Goal: Task Accomplishment & Management: Use online tool/utility

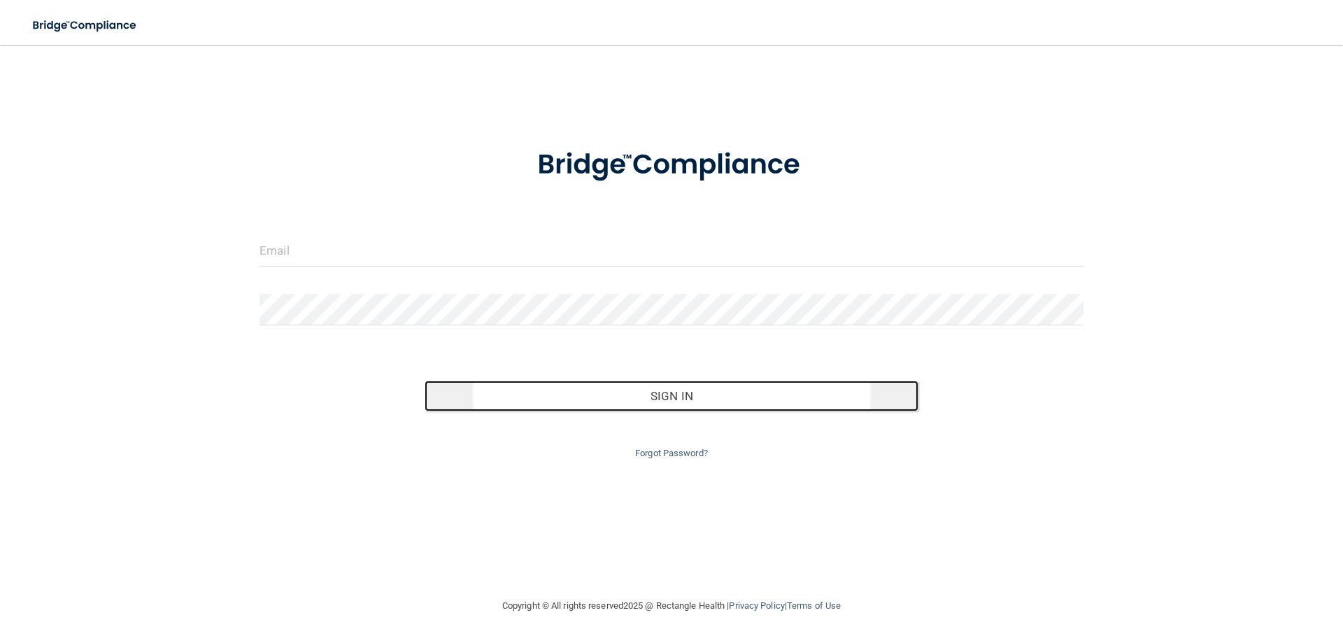
click at [707, 406] on button "Sign In" at bounding box center [672, 396] width 495 height 31
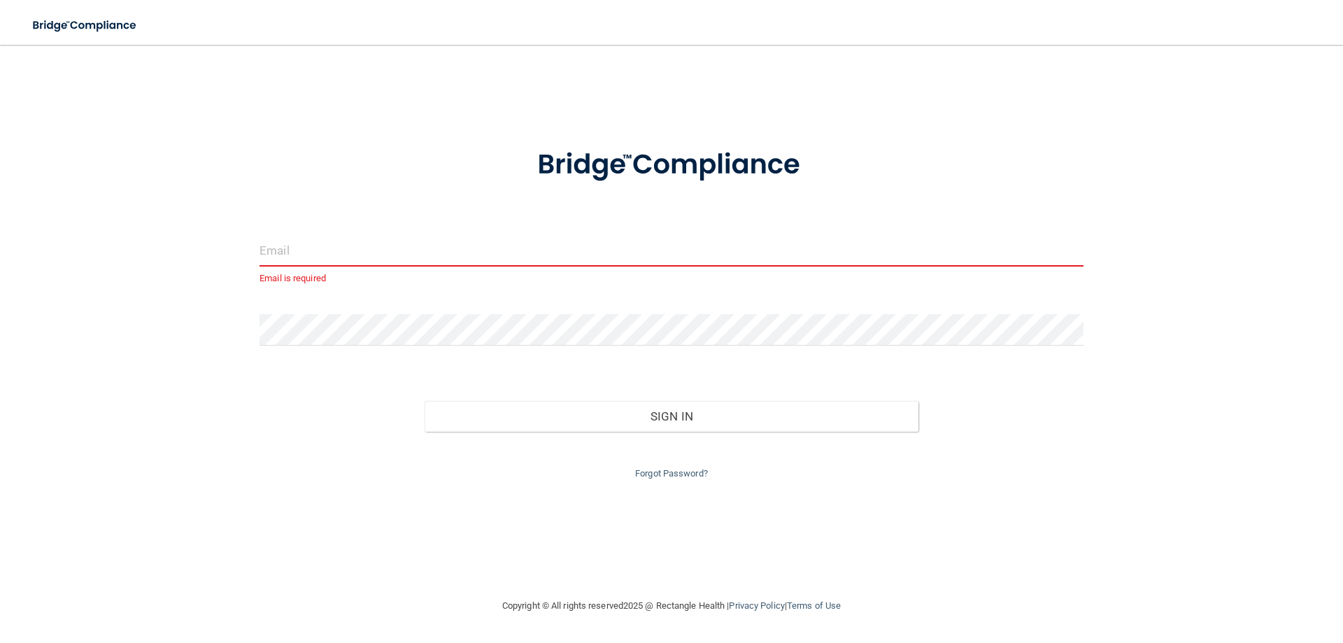
click at [356, 236] on input "email" at bounding box center [672, 250] width 824 height 31
type input "[EMAIL_ADDRESS][DOMAIN_NAME]"
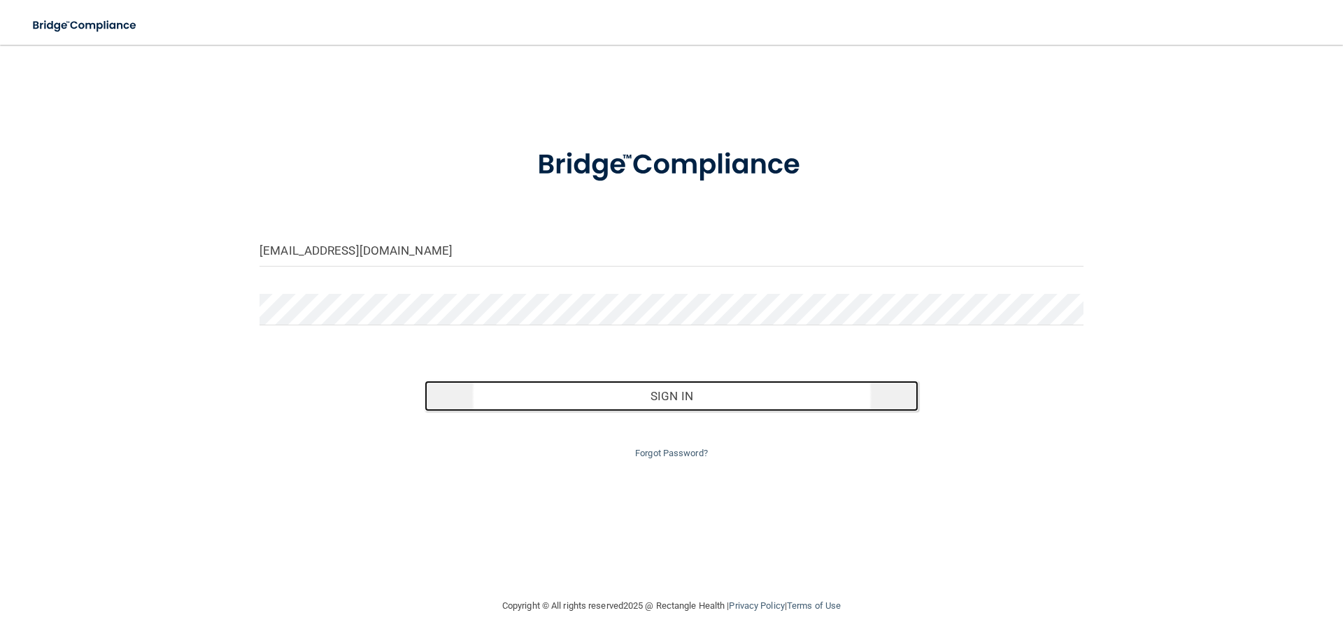
click at [676, 398] on button "Sign In" at bounding box center [672, 396] width 495 height 31
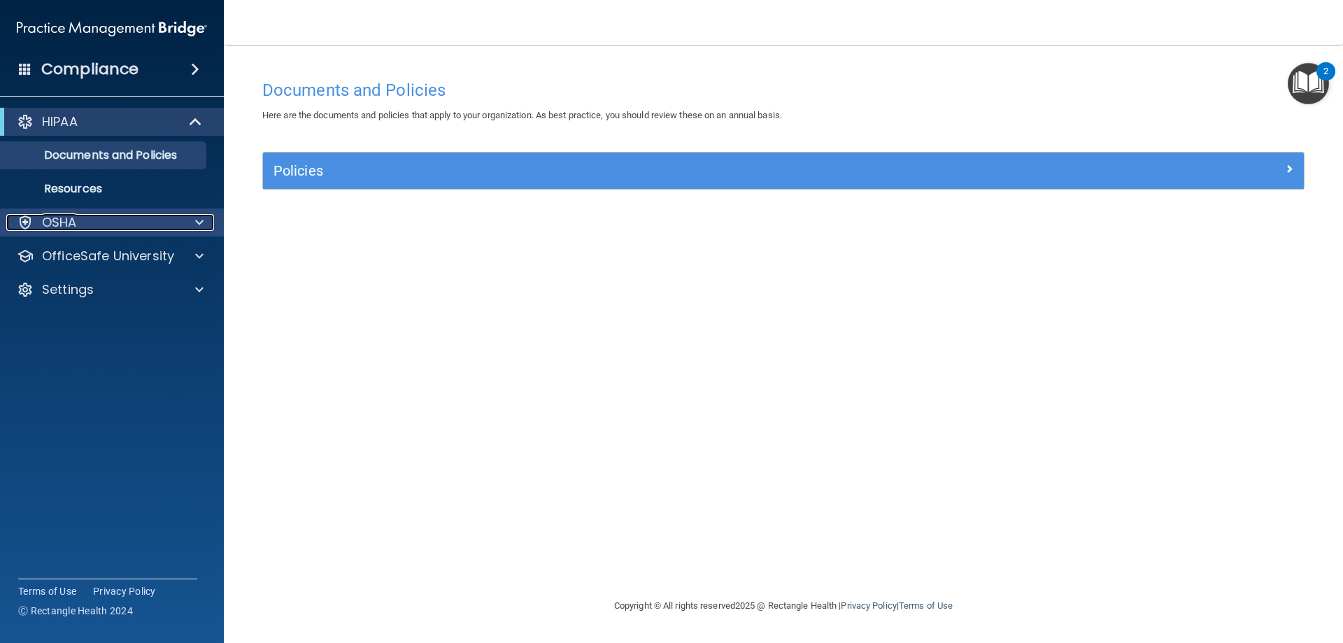
click at [192, 224] on div at bounding box center [197, 222] width 35 height 17
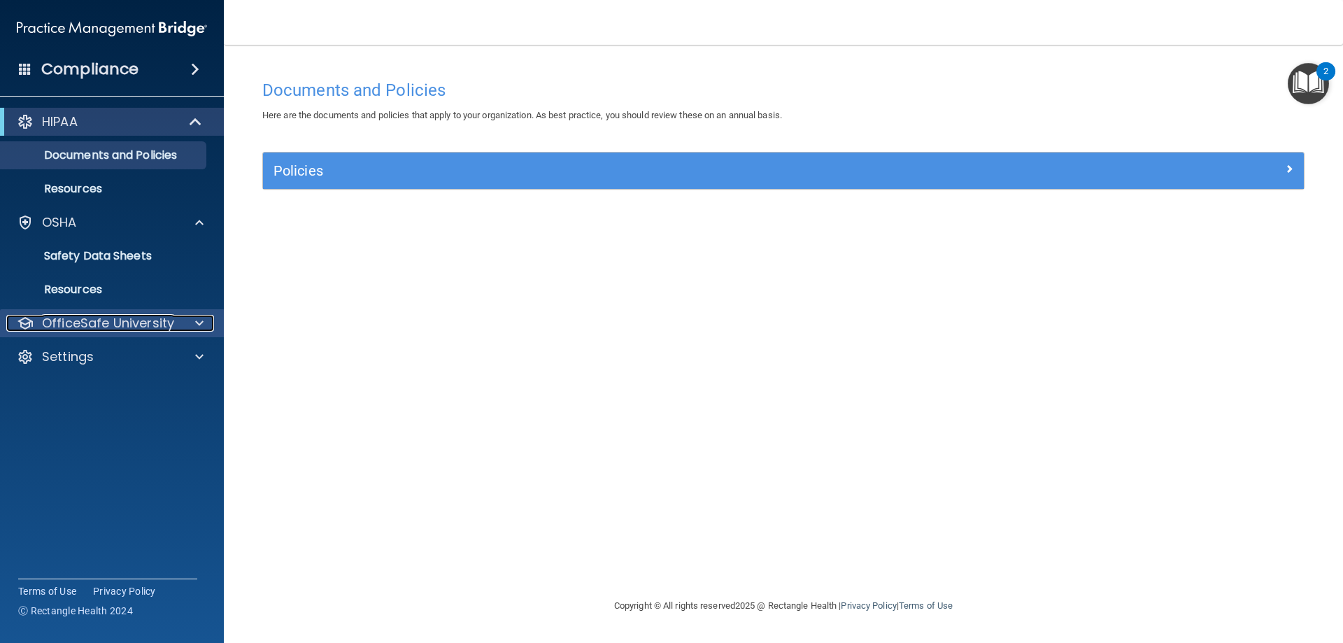
click at [201, 316] on span at bounding box center [199, 323] width 8 height 17
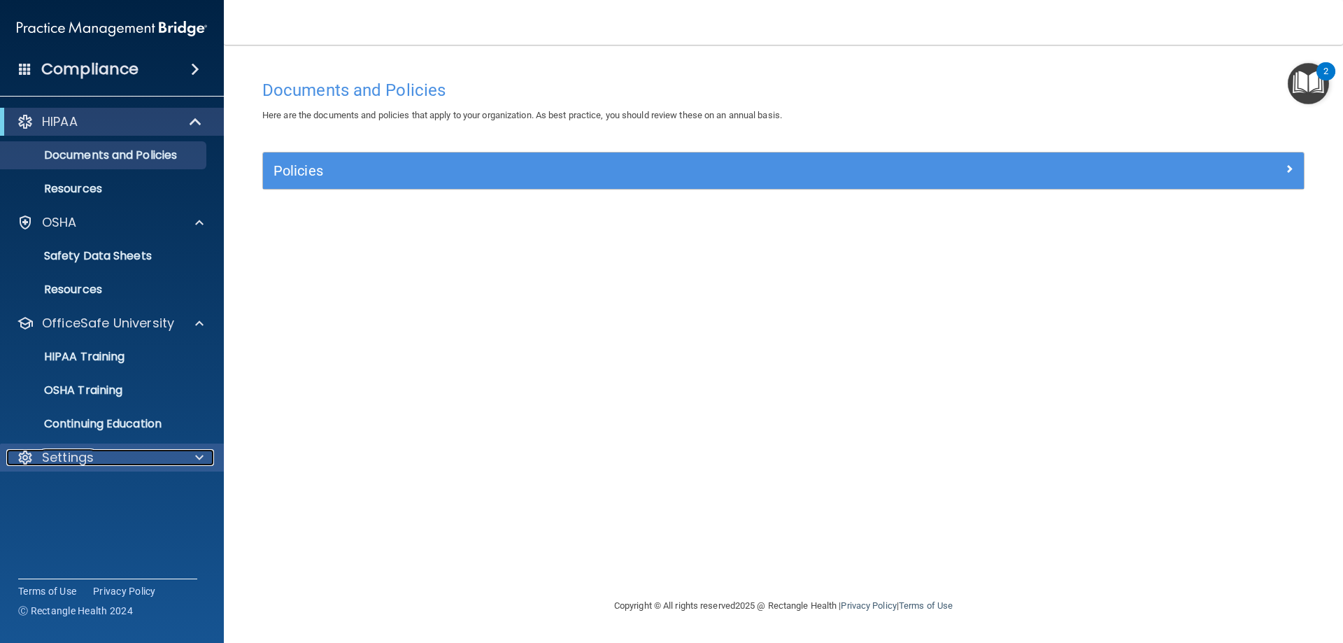
click at [199, 460] on span at bounding box center [199, 457] width 8 height 17
click at [168, 158] on p "Documents and Policies" at bounding box center [104, 155] width 191 height 14
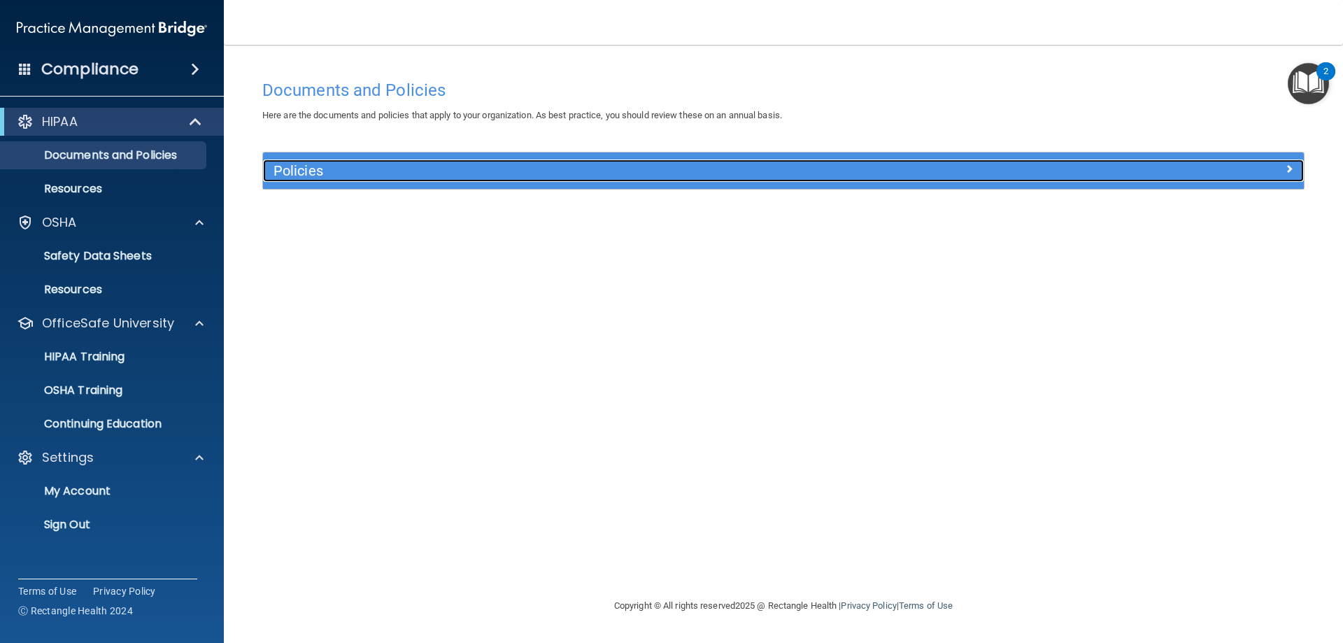
click at [435, 176] on h5 "Policies" at bounding box center [654, 170] width 760 height 15
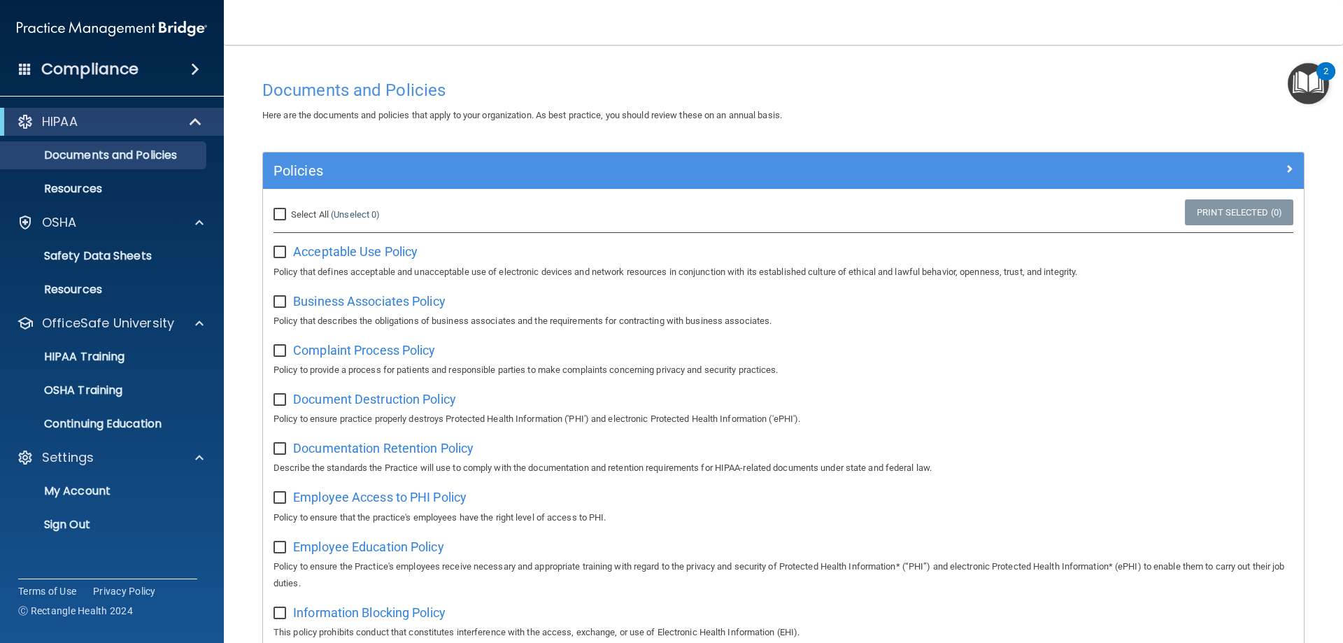
click at [280, 215] on input "Select All (Unselect 0) Unselect All" at bounding box center [282, 214] width 16 height 11
checkbox input "true"
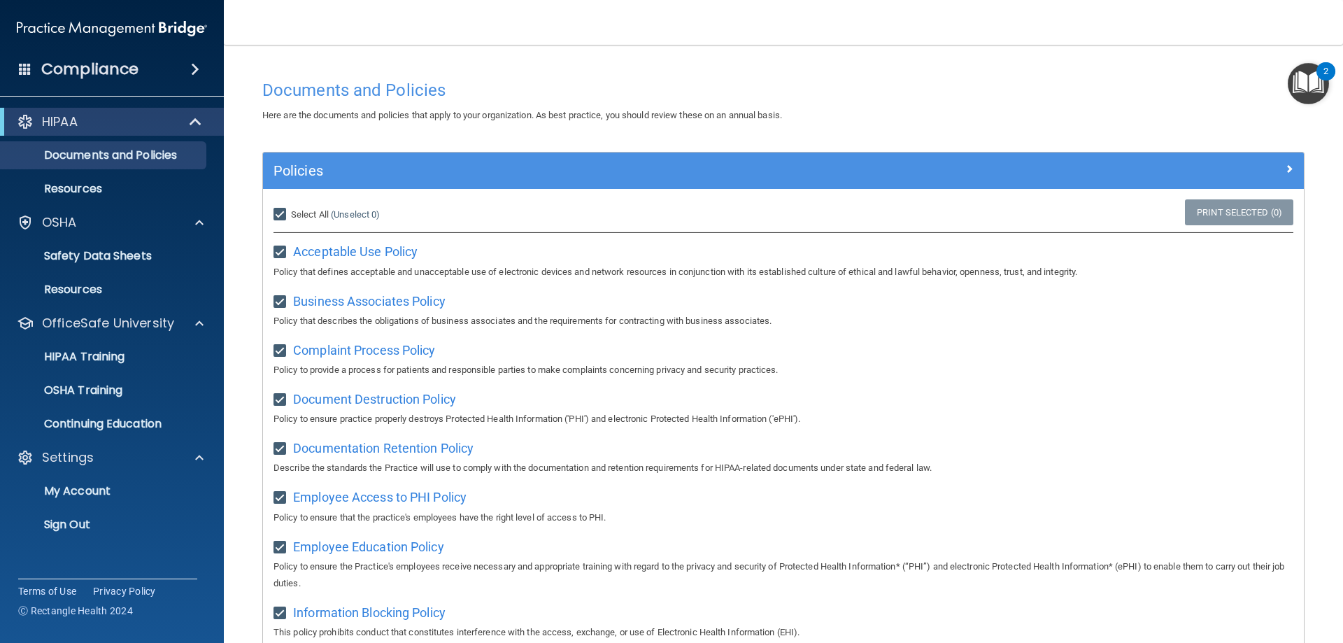
checkbox input "true"
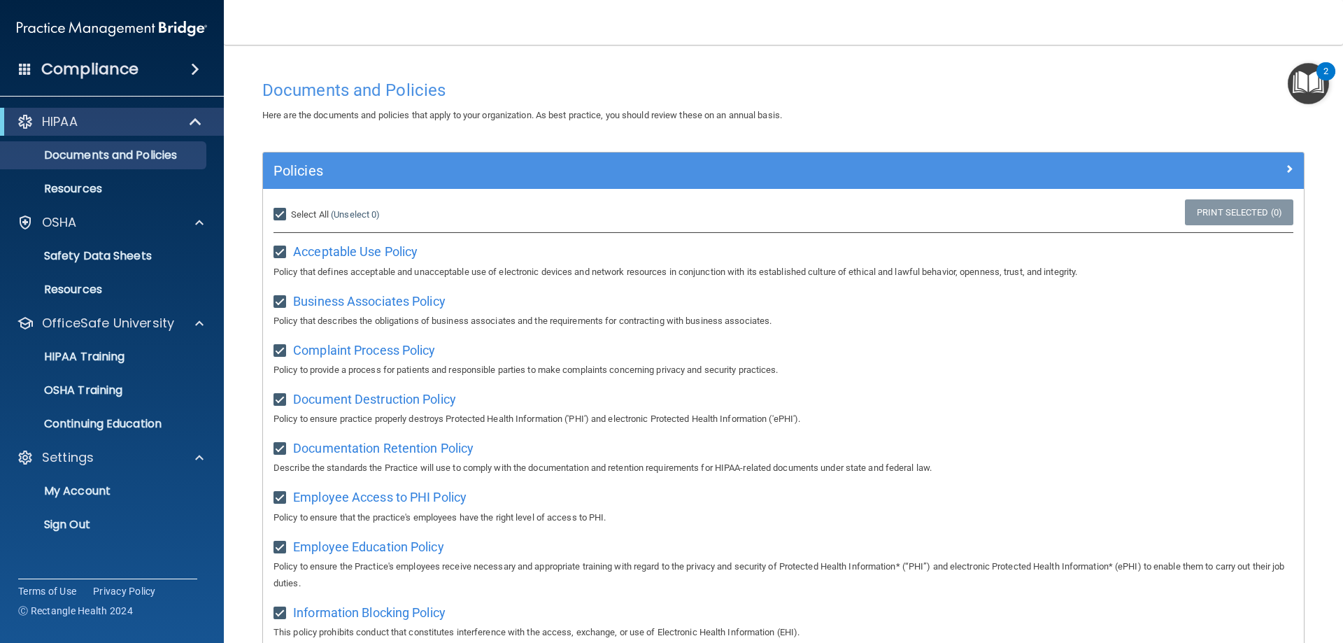
checkbox input "true"
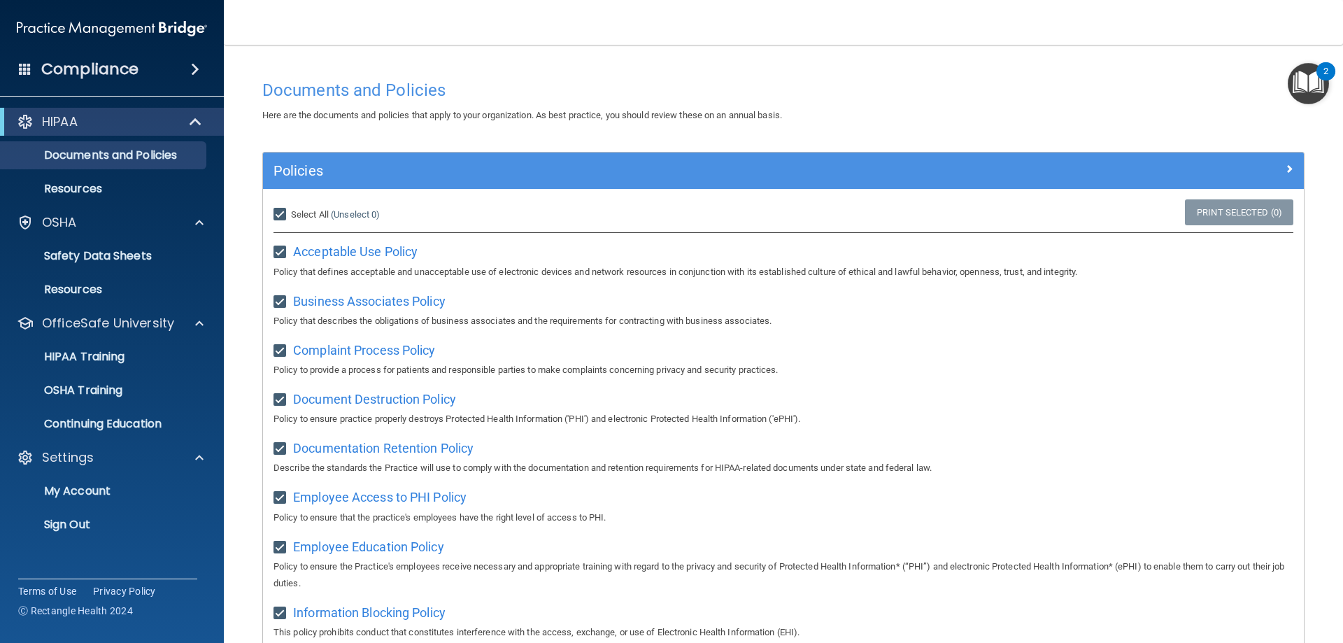
checkbox input "true"
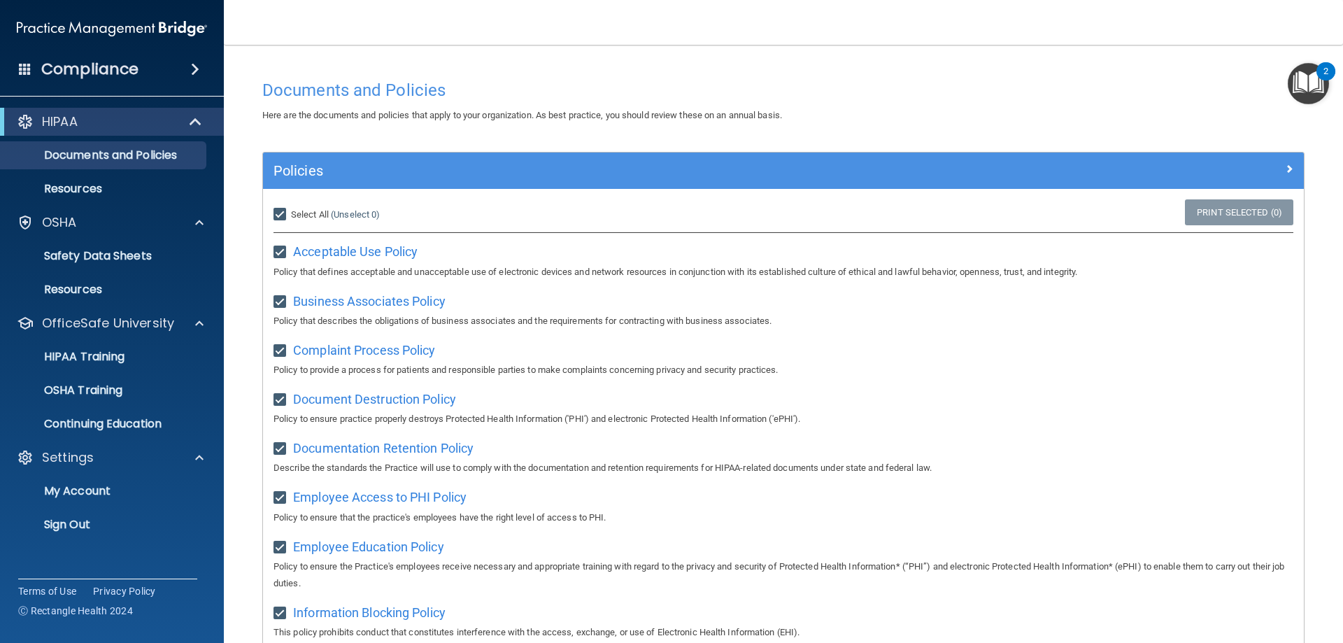
checkbox input "true"
click at [1219, 214] on link "Print Selected (21)" at bounding box center [1236, 212] width 113 height 26
click at [278, 215] on input "Select All (Unselect 21) Unselect All" at bounding box center [282, 214] width 16 height 11
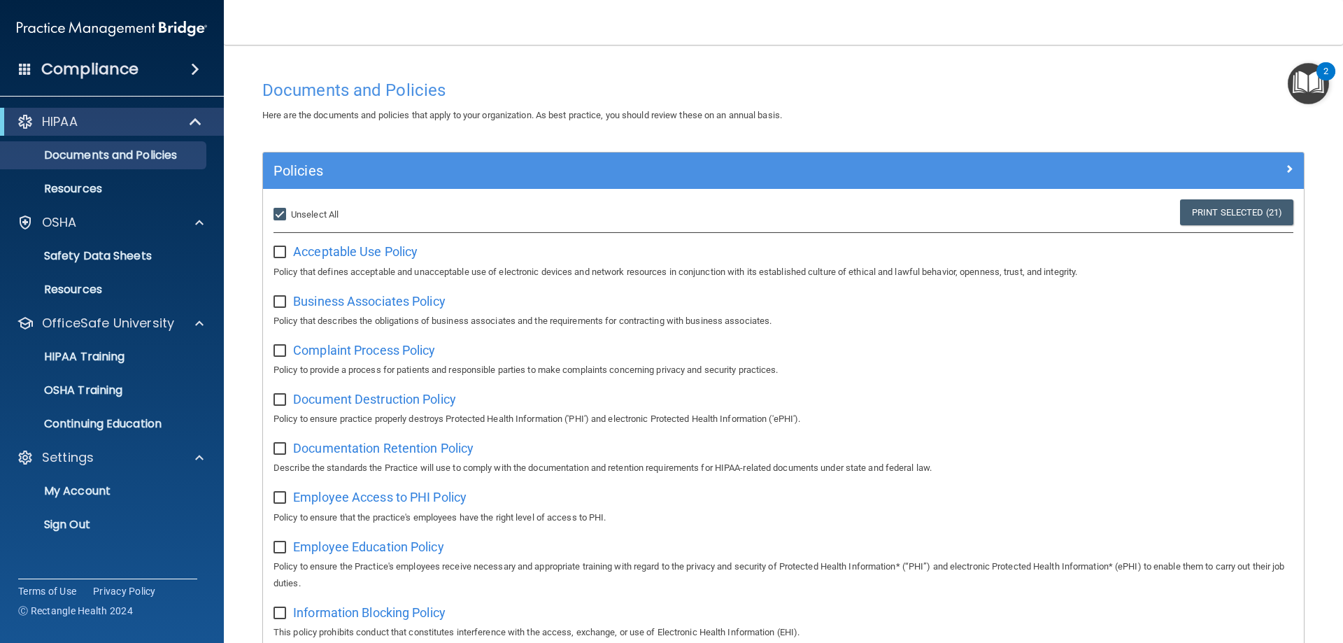
checkbox input "false"
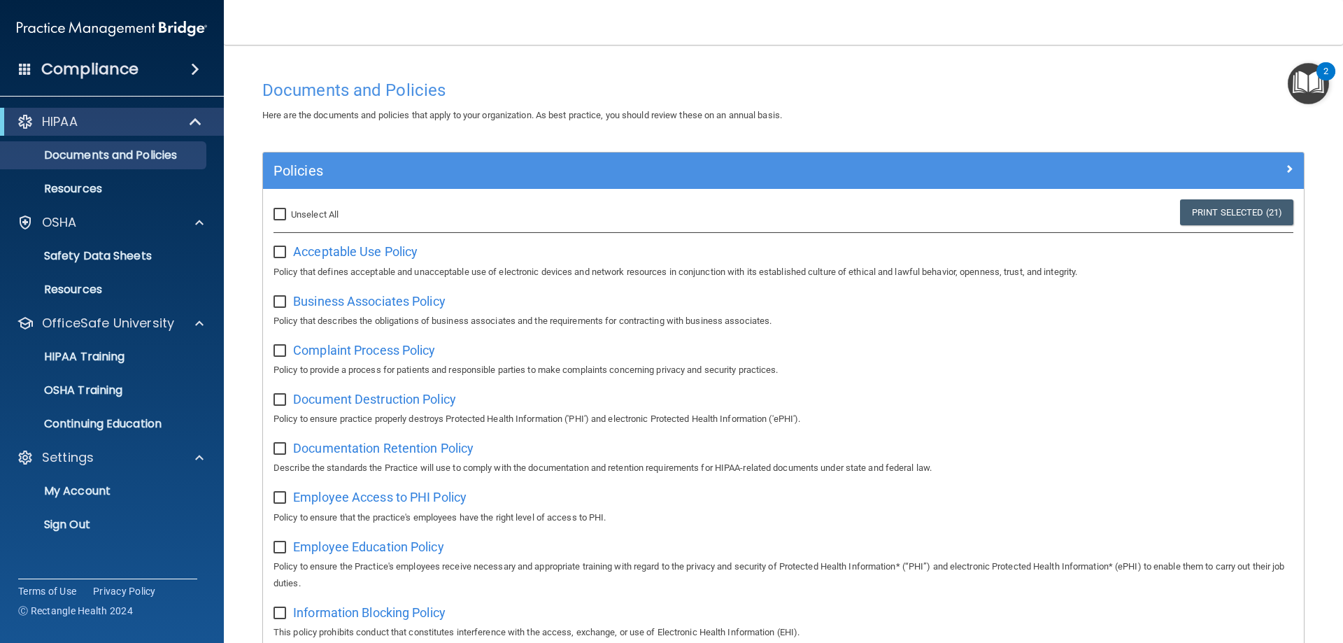
checkbox input "false"
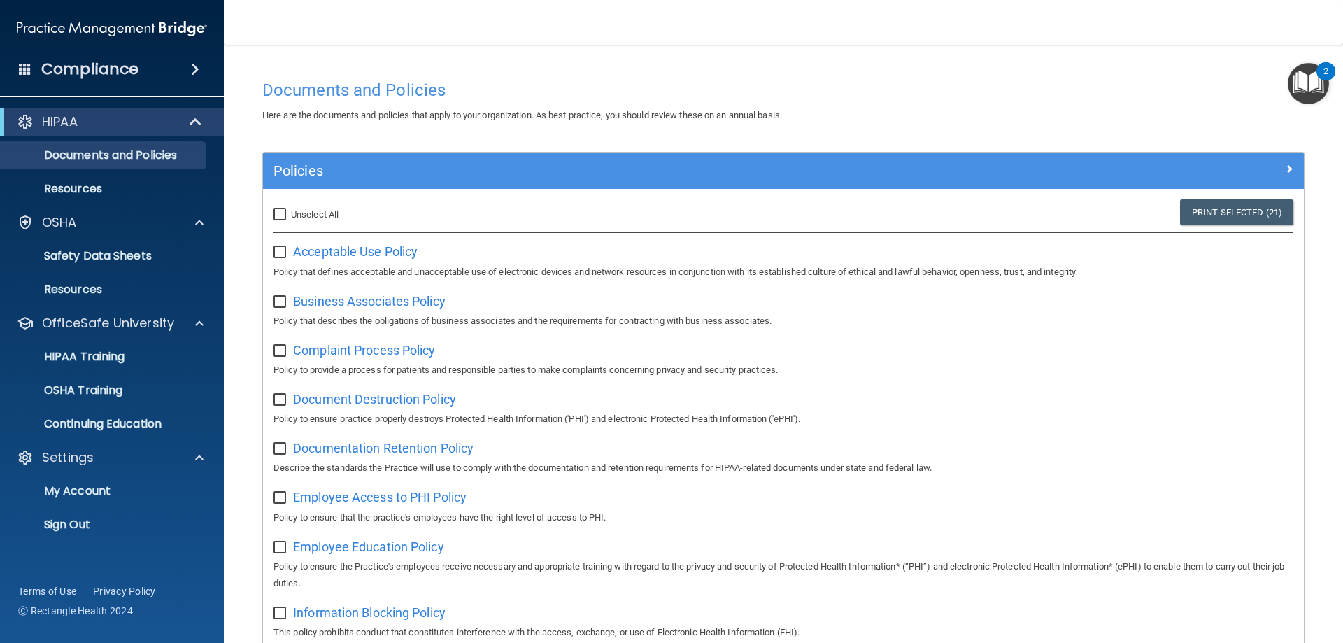
checkbox input "false"
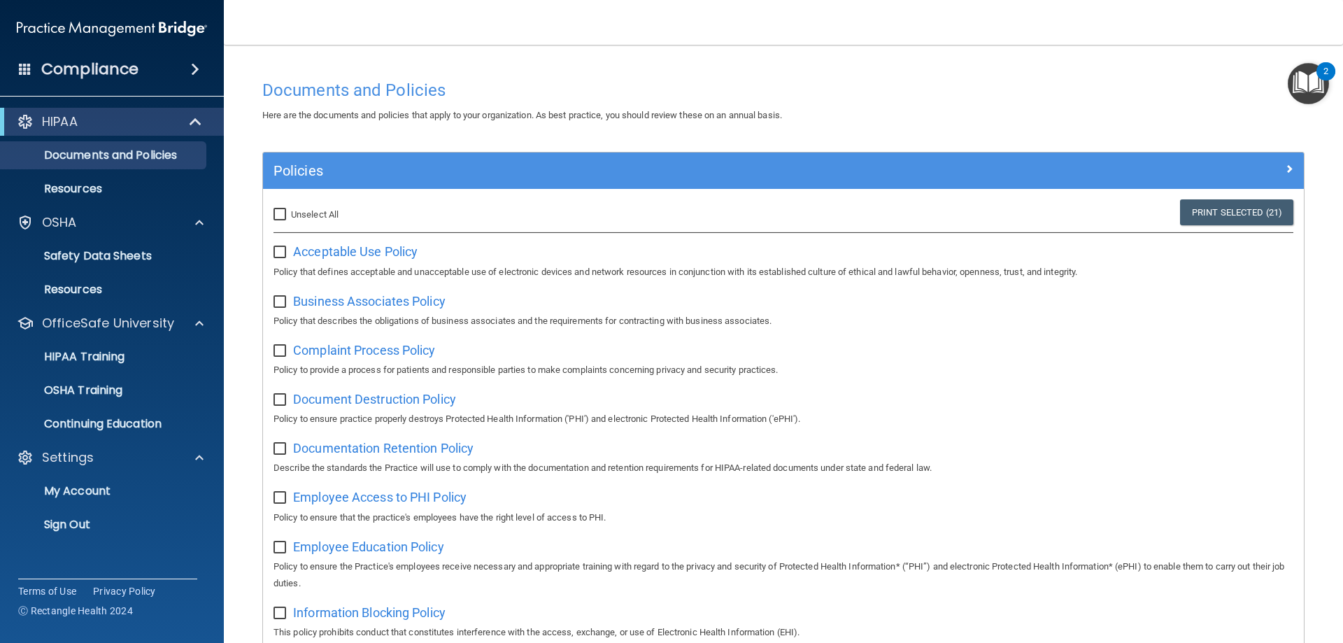
checkbox input "false"
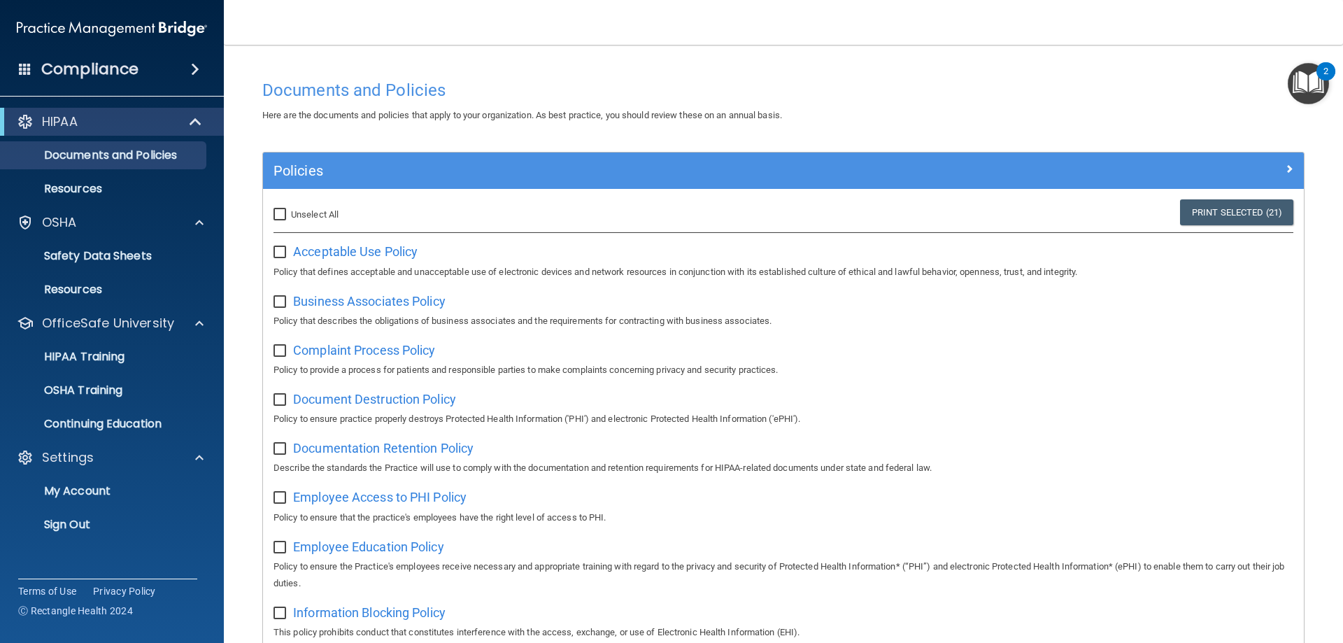
checkbox input "false"
click at [114, 257] on p "Safety Data Sheets" at bounding box center [104, 256] width 191 height 14
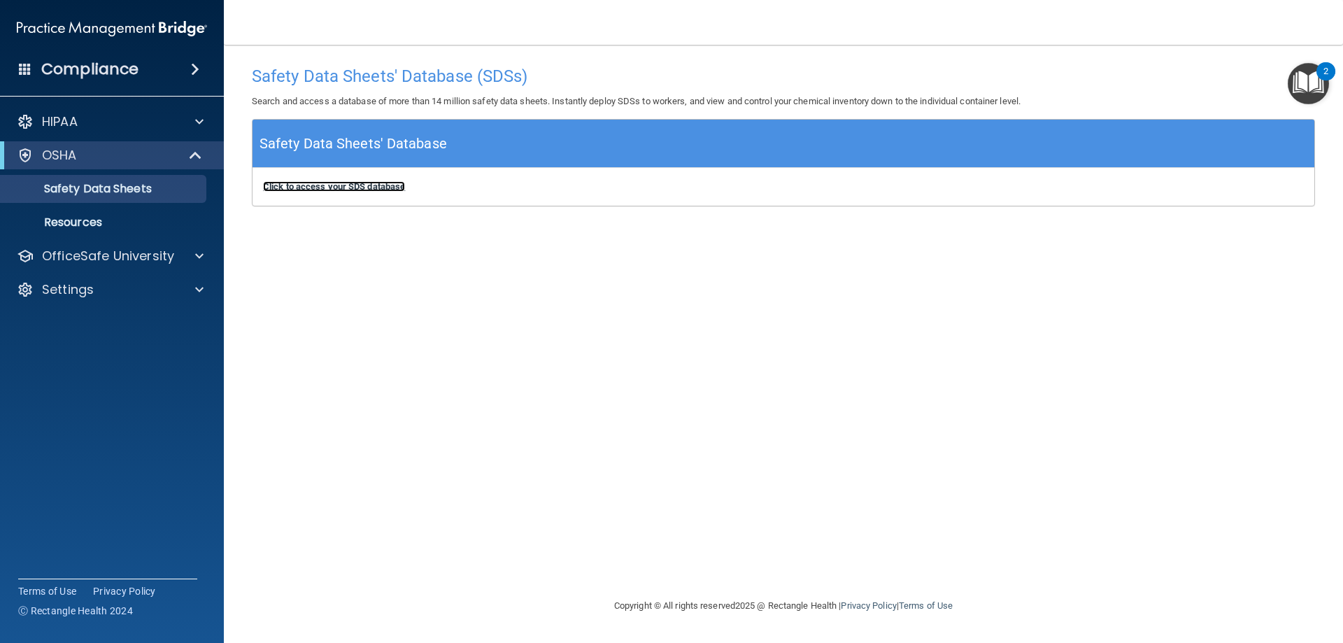
click at [349, 187] on b "Click to access your SDS database" at bounding box center [334, 186] width 142 height 10
